Goal: Communication & Community: Answer question/provide support

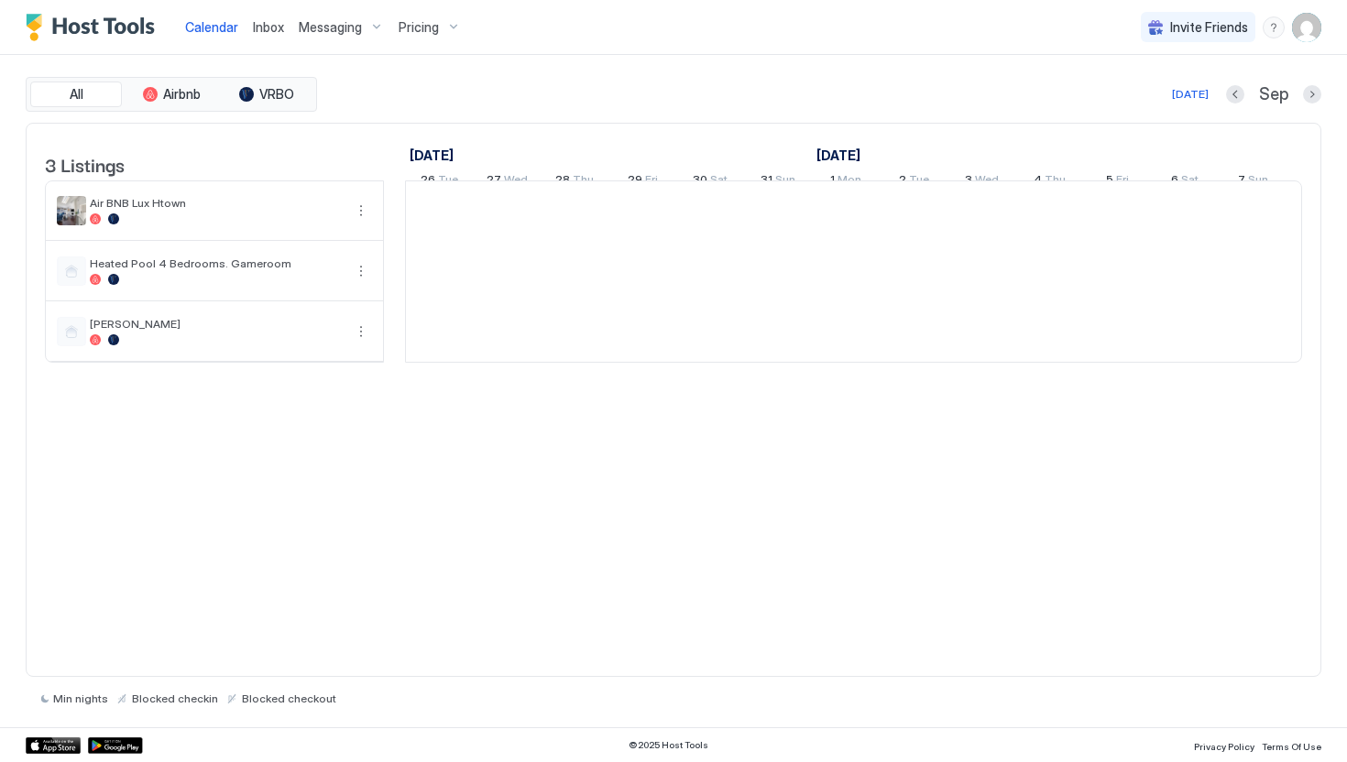
scroll to position [0, 1018]
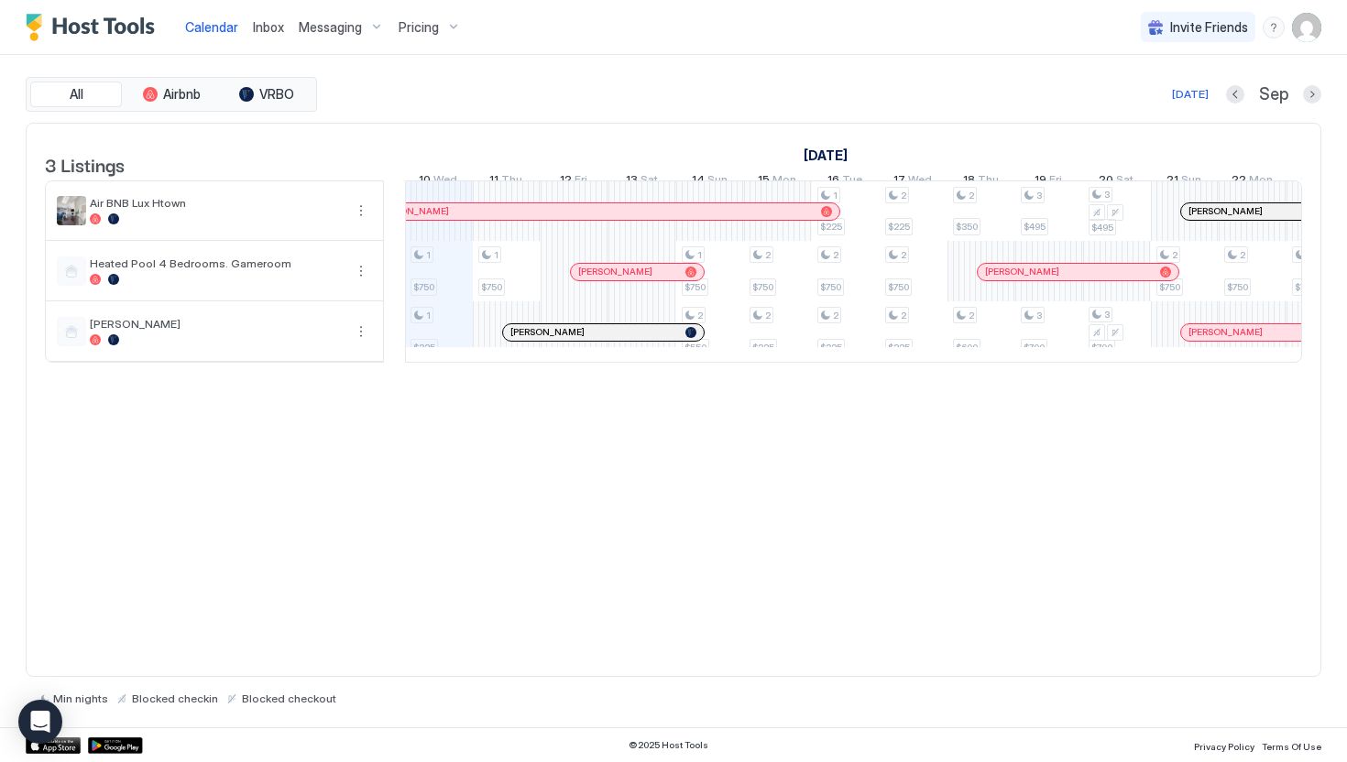
click at [271, 27] on span "Inbox" at bounding box center [268, 27] width 31 height 16
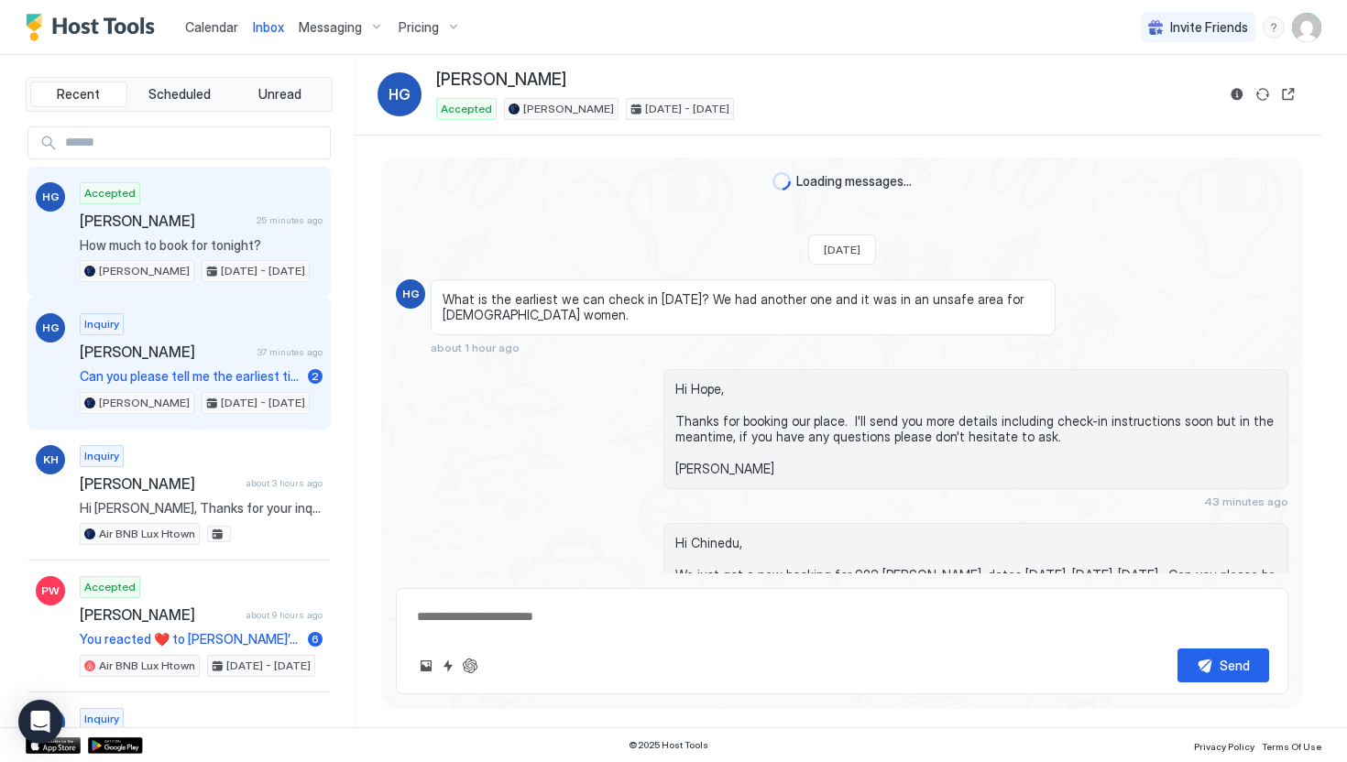
scroll to position [863, 0]
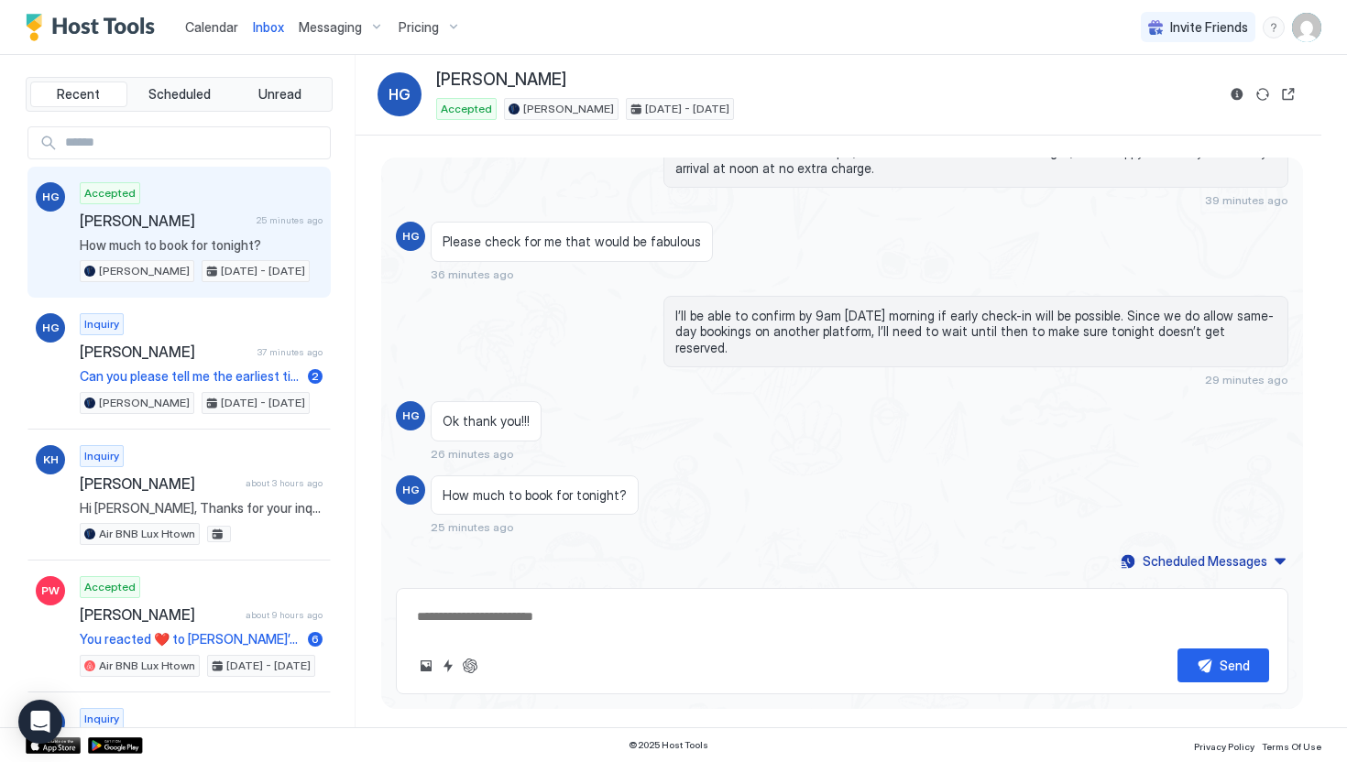
click at [203, 214] on span "[PERSON_NAME]" at bounding box center [165, 221] width 170 height 18
type textarea "*"
click at [158, 222] on span "[PERSON_NAME]" at bounding box center [165, 221] width 170 height 18
click at [645, 109] on span "[DATE] - [DATE]" at bounding box center [687, 109] width 84 height 16
click at [211, 26] on span "Calendar" at bounding box center [211, 27] width 53 height 16
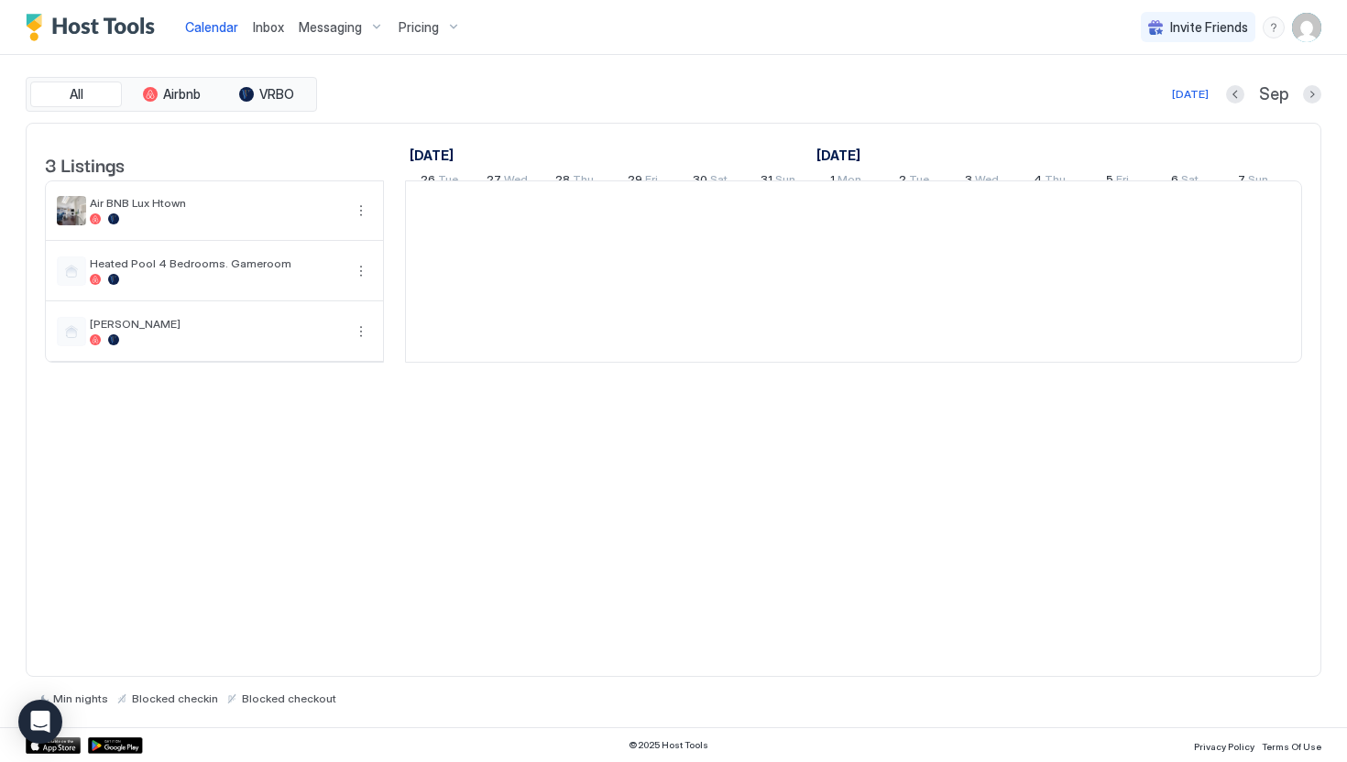
scroll to position [0, 1018]
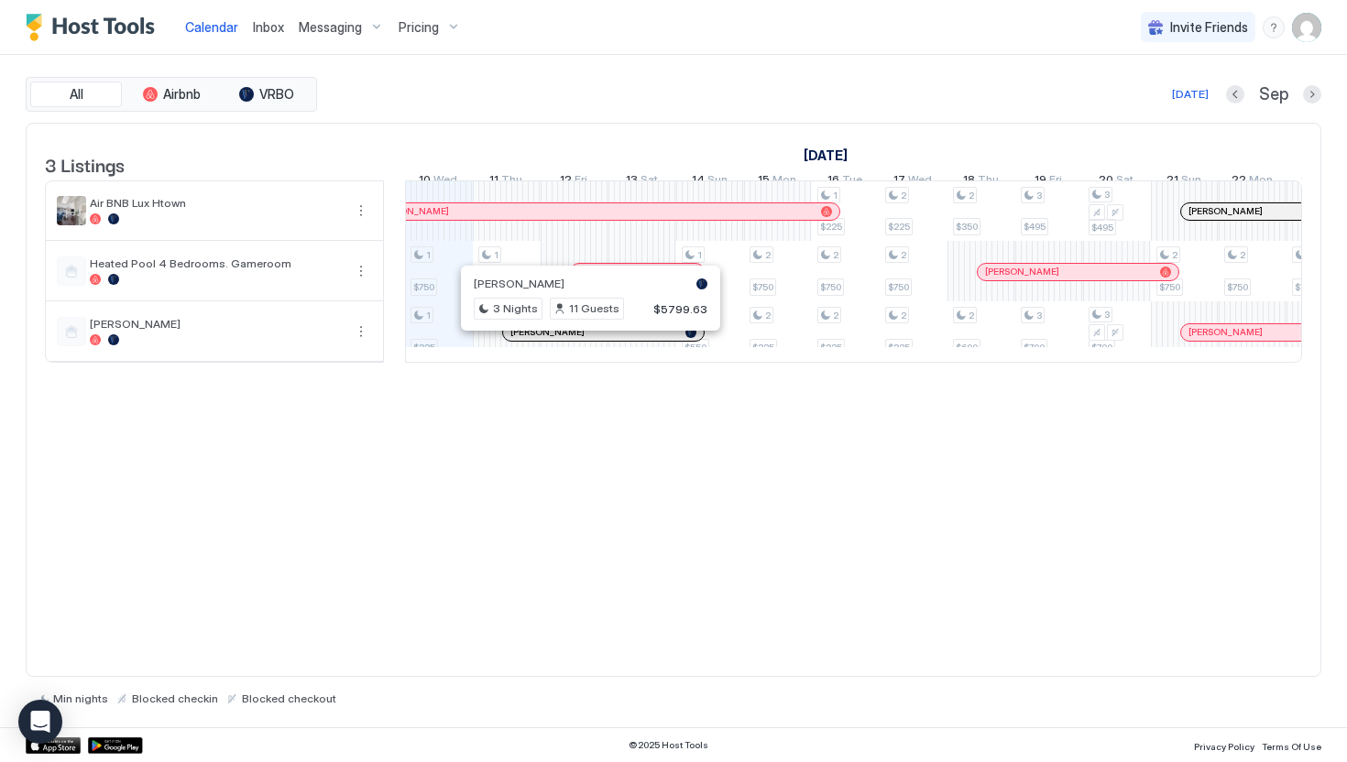
click at [583, 340] on div at bounding box center [582, 332] width 15 height 15
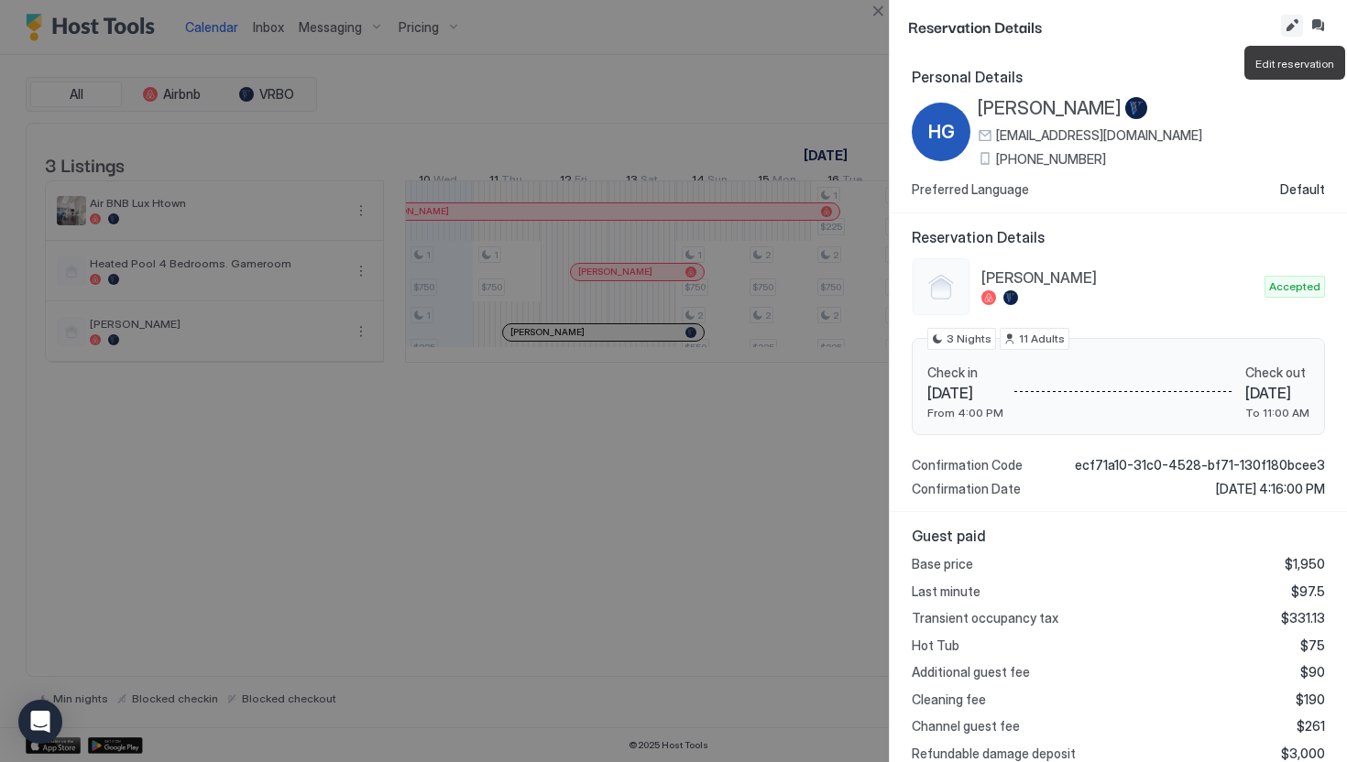
click at [1287, 29] on button "Edit reservation" at bounding box center [1292, 26] width 22 height 22
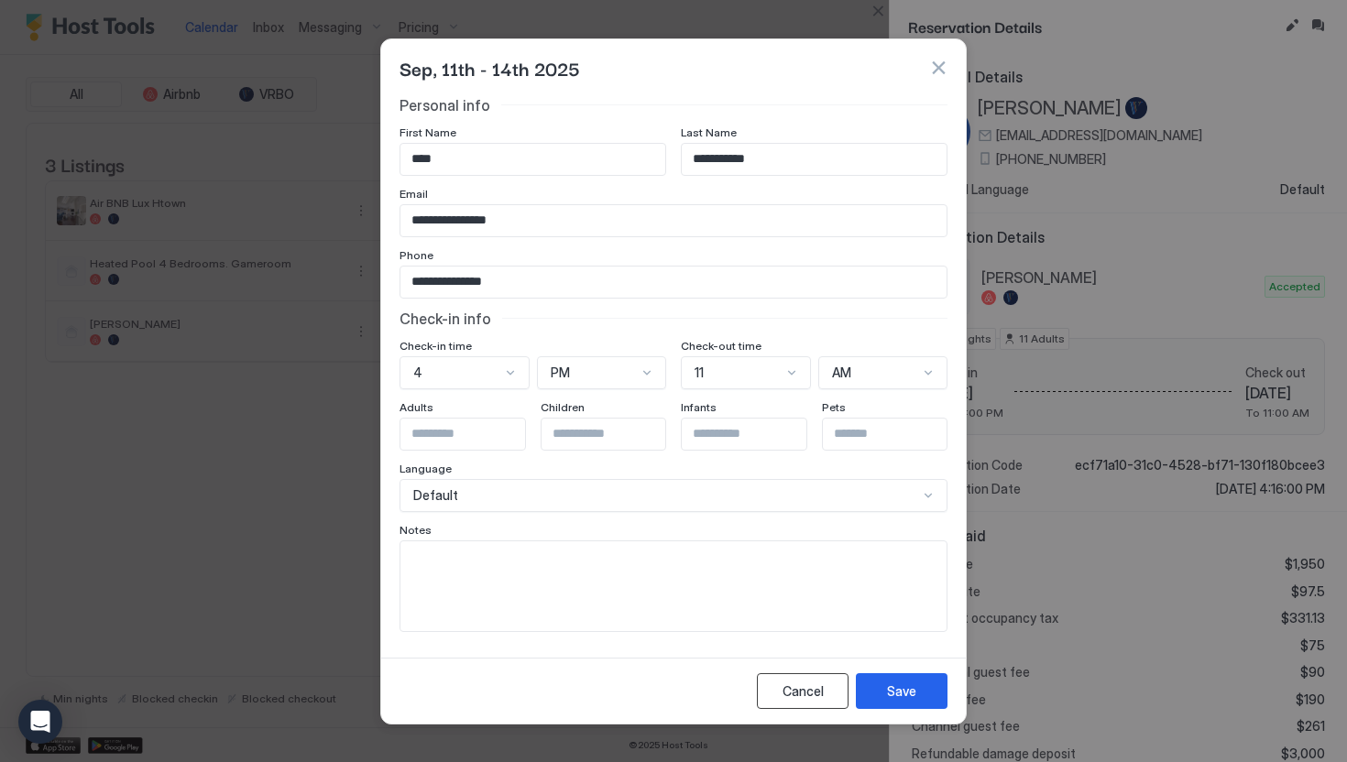
click at [804, 692] on div "Cancel" at bounding box center [803, 691] width 41 height 19
